Goal: Transaction & Acquisition: Download file/media

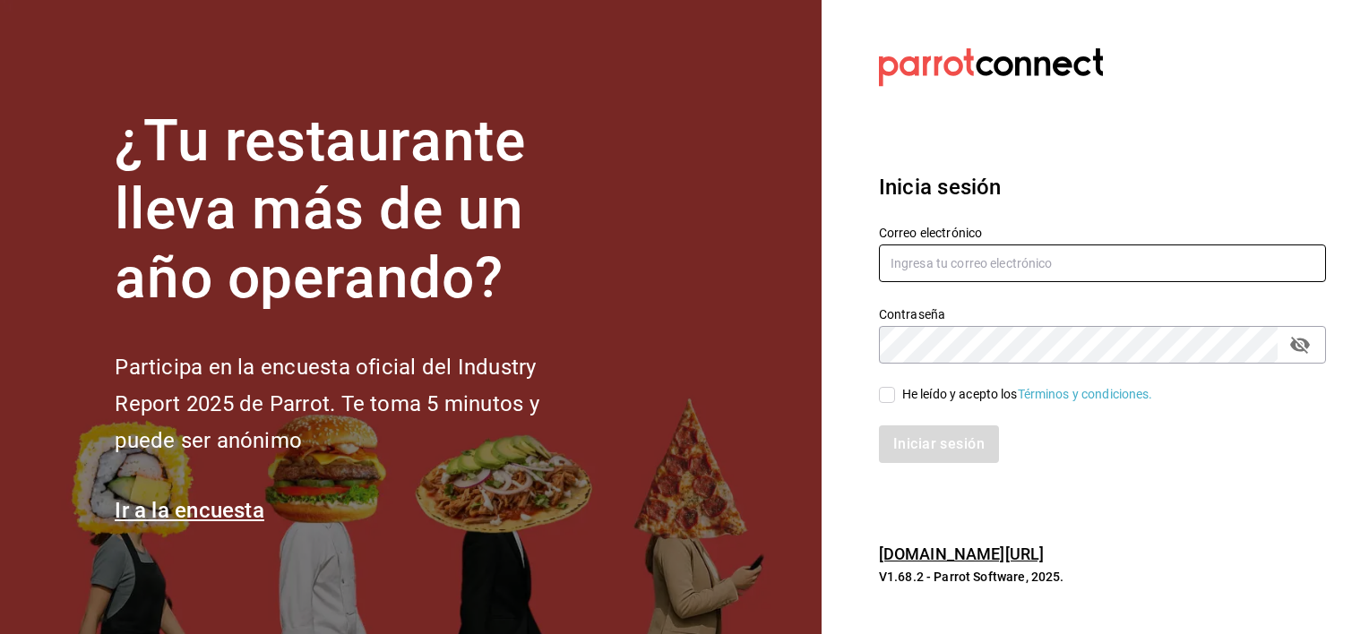
type input "[PERSON_NAME][EMAIL_ADDRESS][PERSON_NAME][DOMAIN_NAME]"
click at [891, 392] on input "He leído y acepto los Términos y condiciones." at bounding box center [887, 395] width 16 height 16
checkbox input "true"
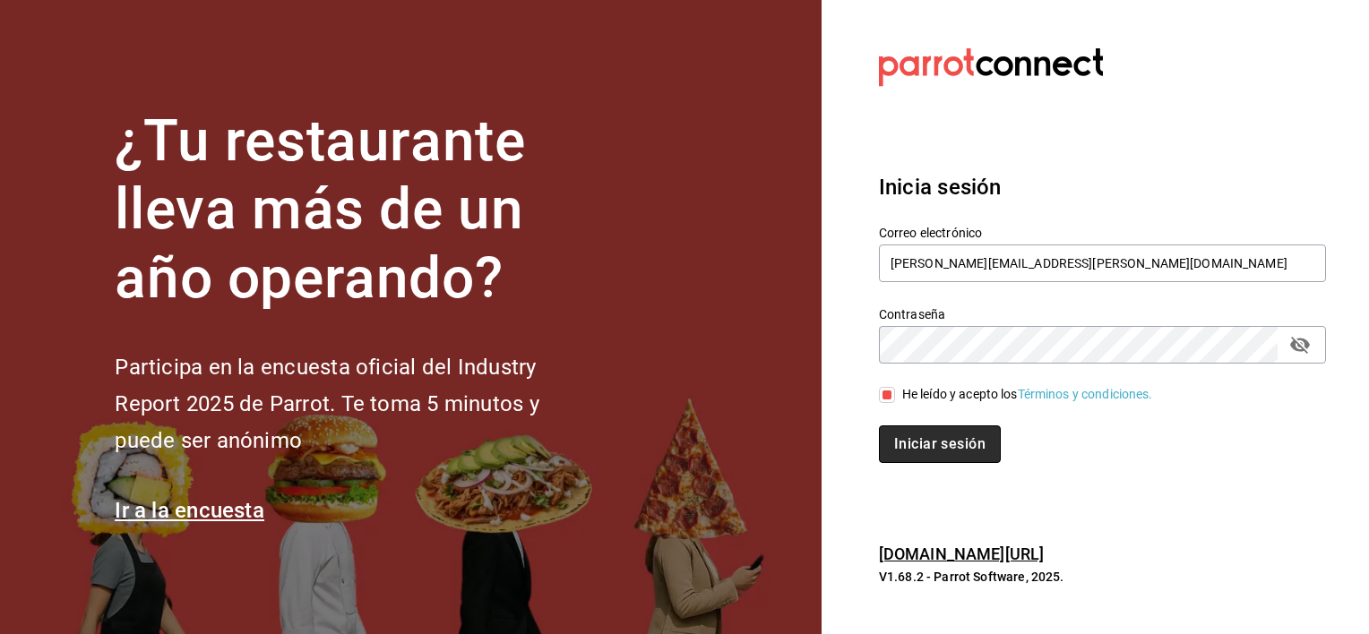
click at [919, 444] on button "Iniciar sesión" at bounding box center [940, 444] width 122 height 38
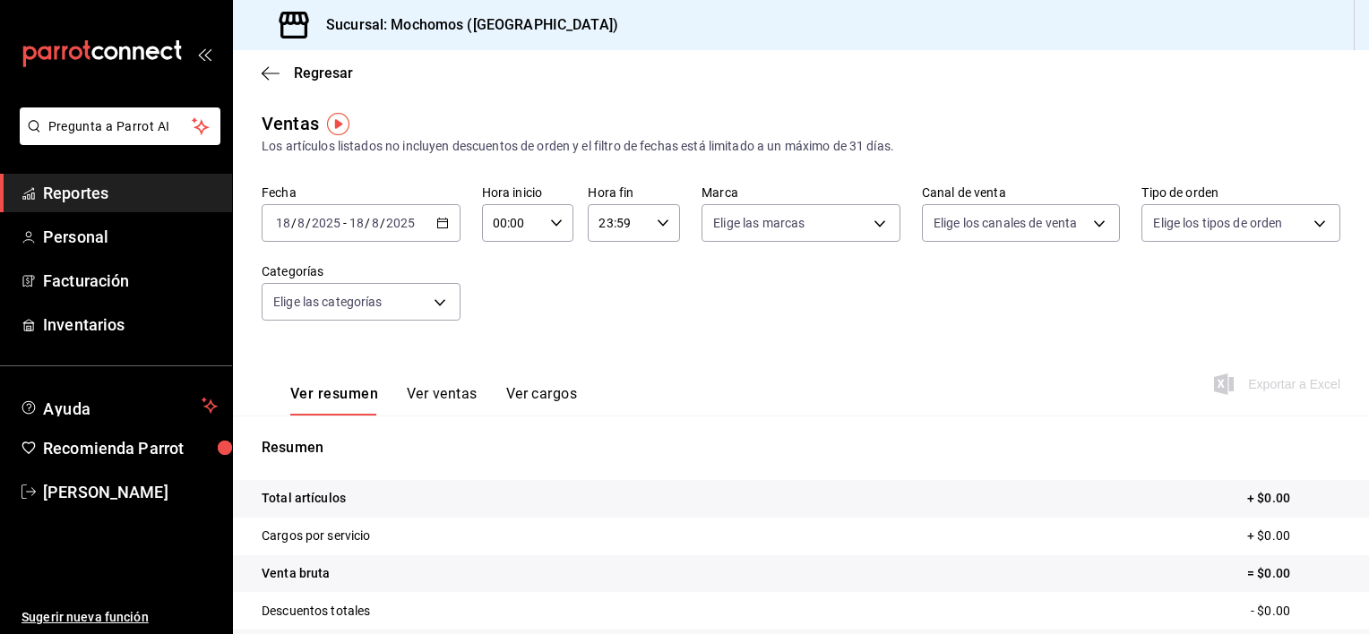
click at [443, 222] on icon "button" at bounding box center [442, 223] width 13 height 13
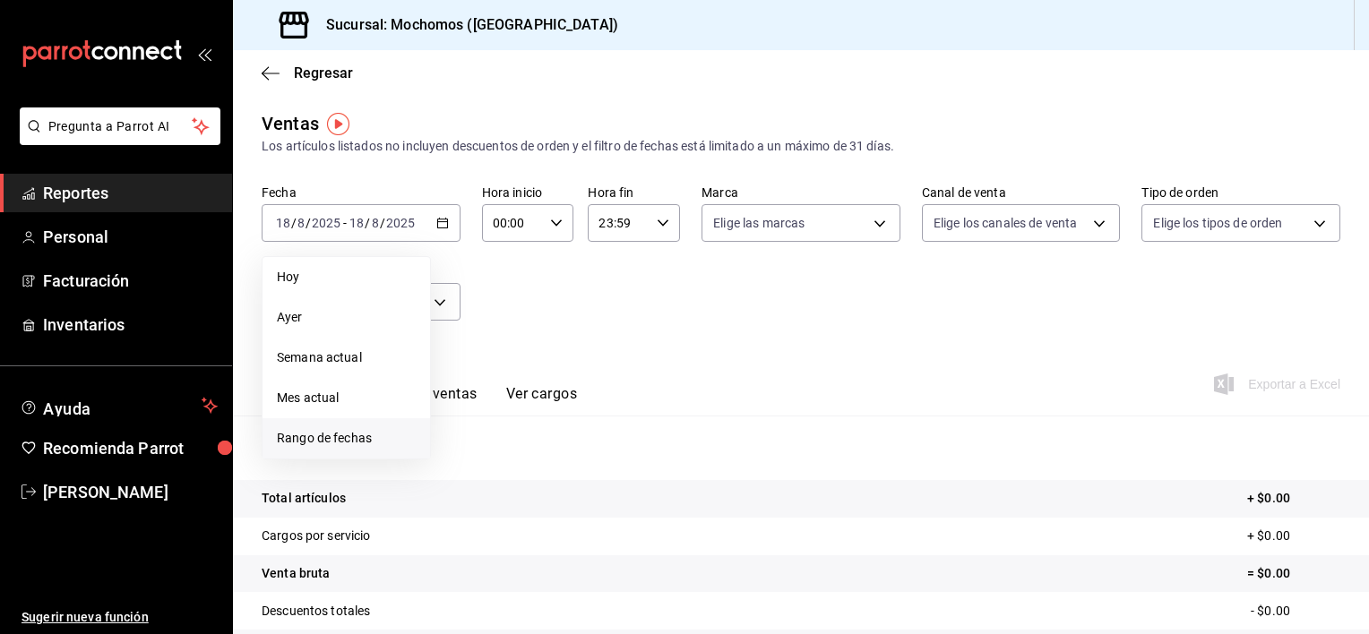
click at [345, 426] on li "Rango de fechas" at bounding box center [346, 438] width 168 height 40
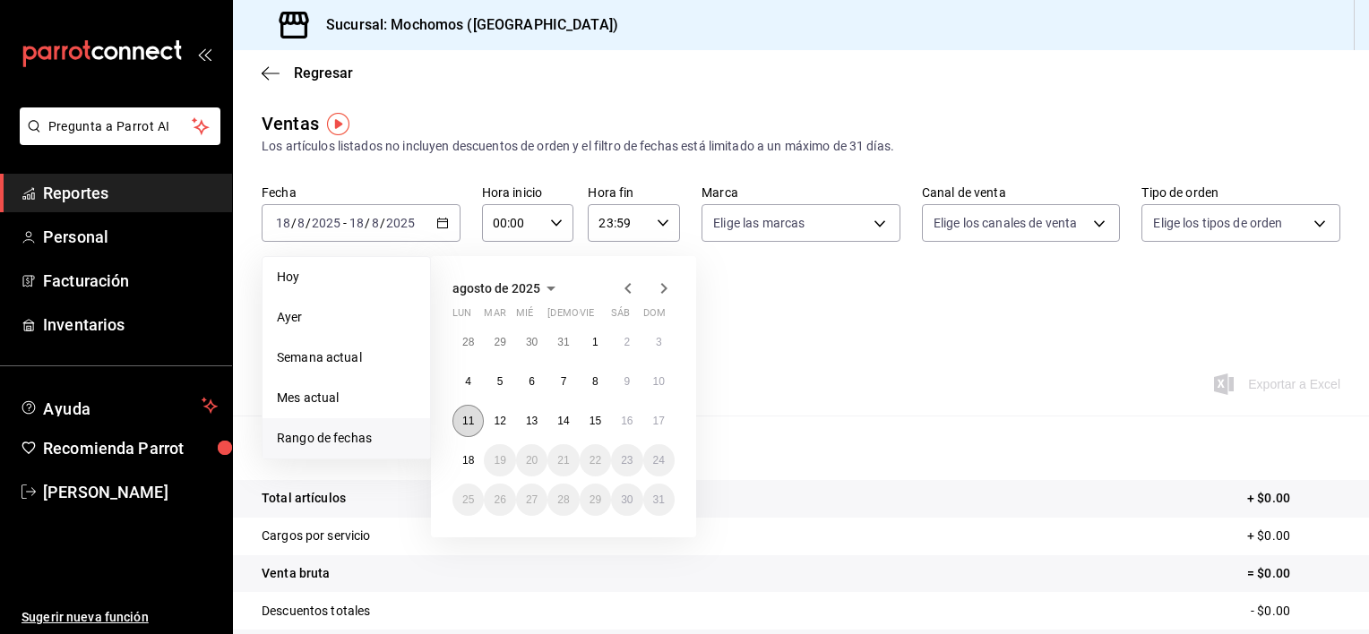
click at [473, 410] on button "11" at bounding box center [467, 421] width 31 height 32
click at [468, 451] on button "18" at bounding box center [467, 460] width 31 height 32
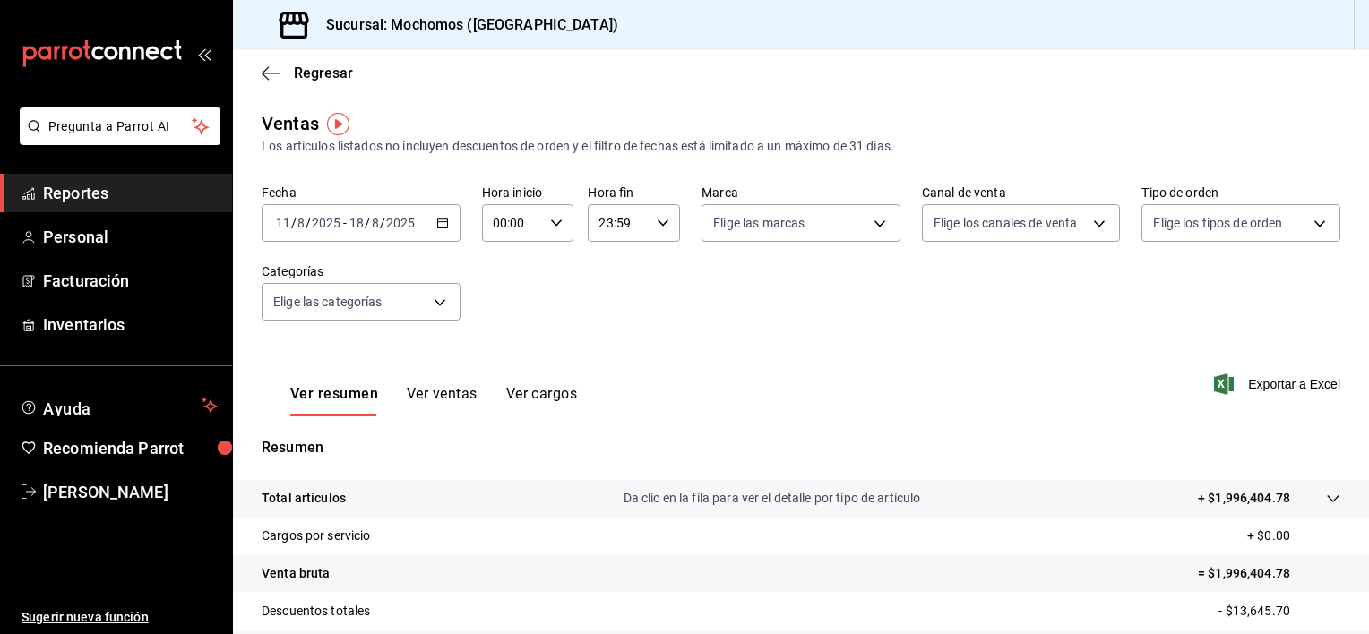
click at [550, 226] on icon "button" at bounding box center [556, 223] width 13 height 13
click at [496, 315] on span "01" at bounding box center [502, 312] width 17 height 14
type input "01:00"
click at [496, 312] on span "05" at bounding box center [502, 304] width 17 height 14
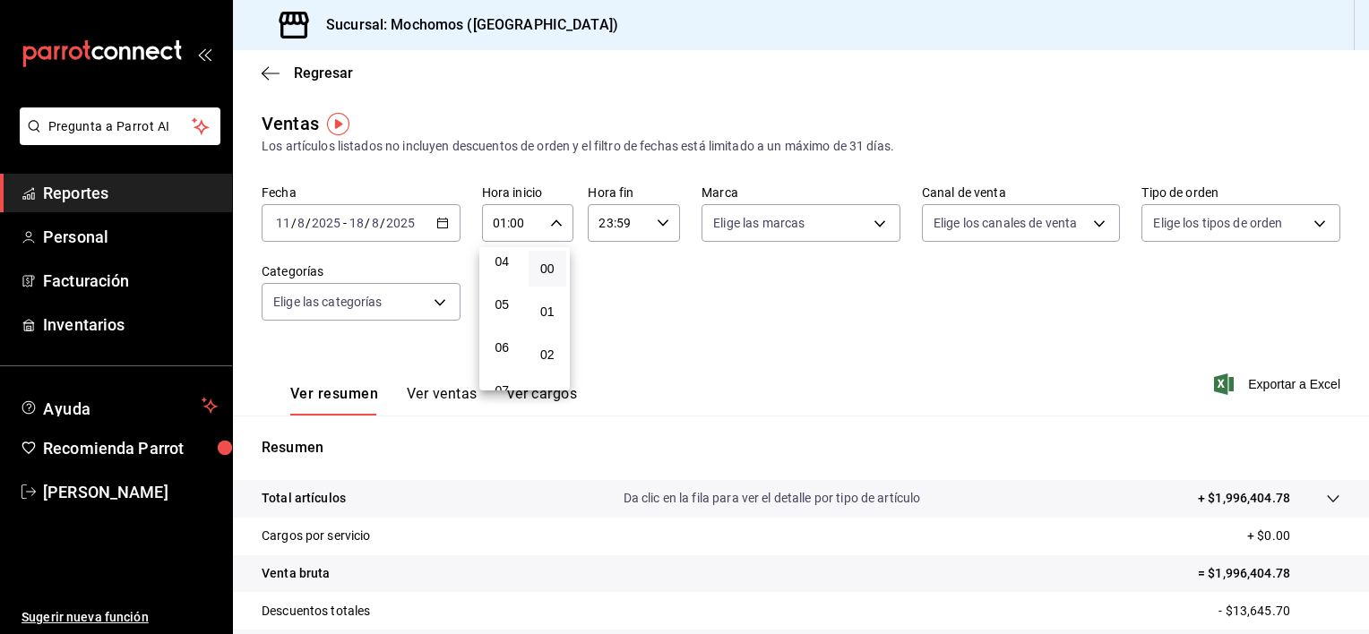
type input "05:00"
click at [823, 279] on div at bounding box center [684, 317] width 1369 height 634
click at [1249, 389] on span "Exportar a Excel" at bounding box center [1278, 384] width 123 height 21
